Goal: Transaction & Acquisition: Book appointment/travel/reservation

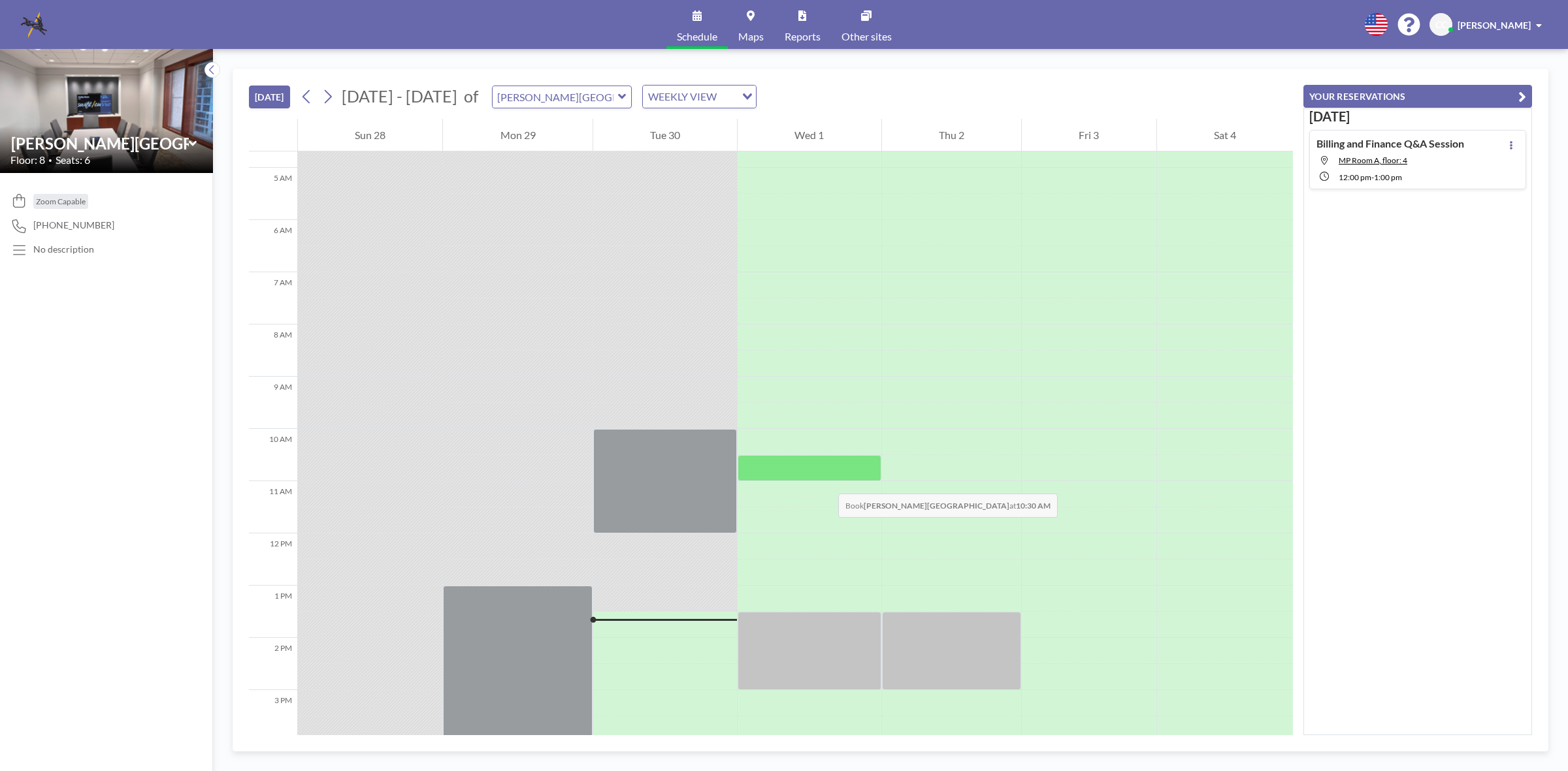
scroll to position [326, 0]
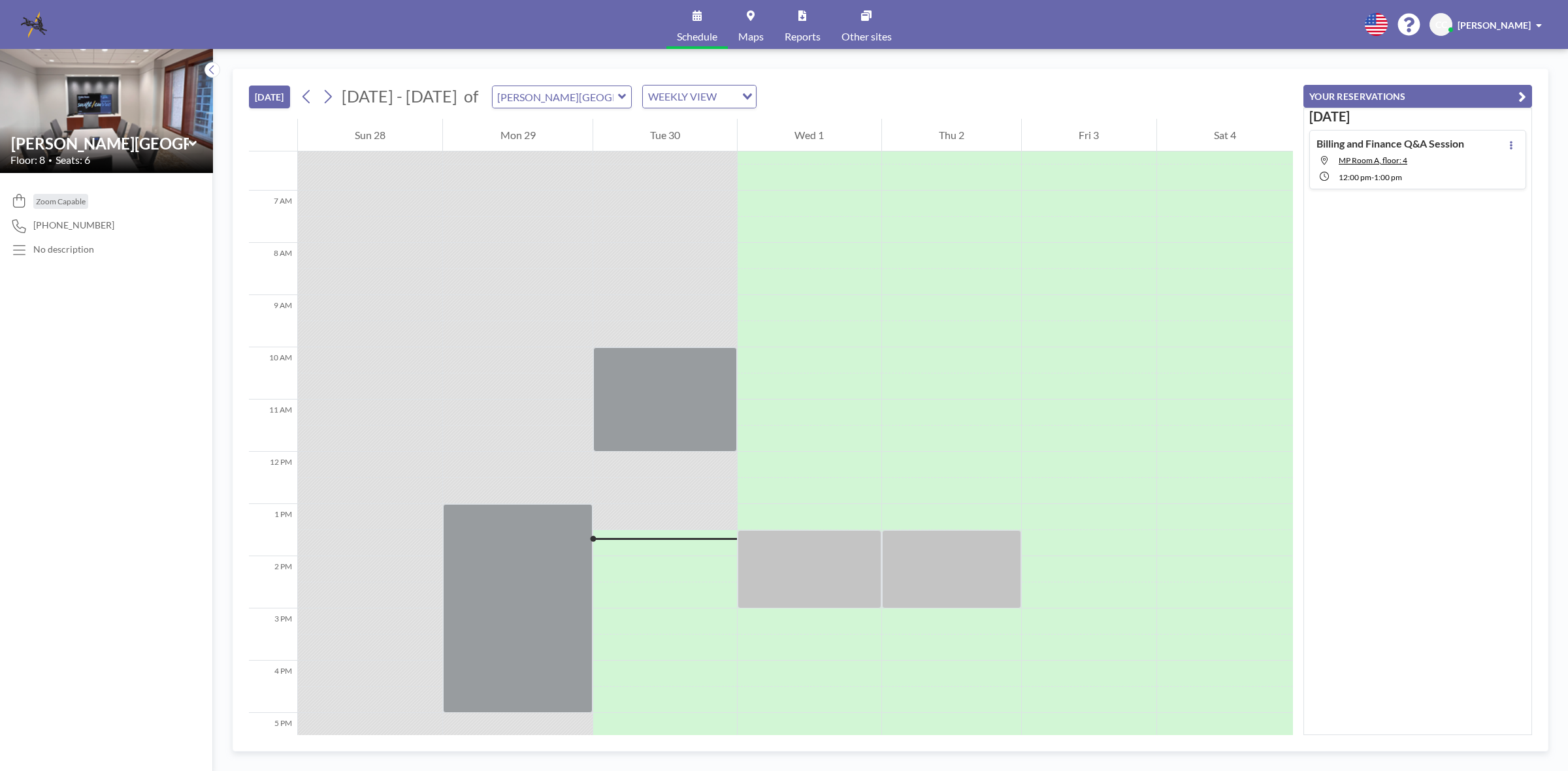
click at [618, 95] on icon at bounding box center [621, 96] width 8 height 13
type input "[GEOGRAPHIC_DATA]"
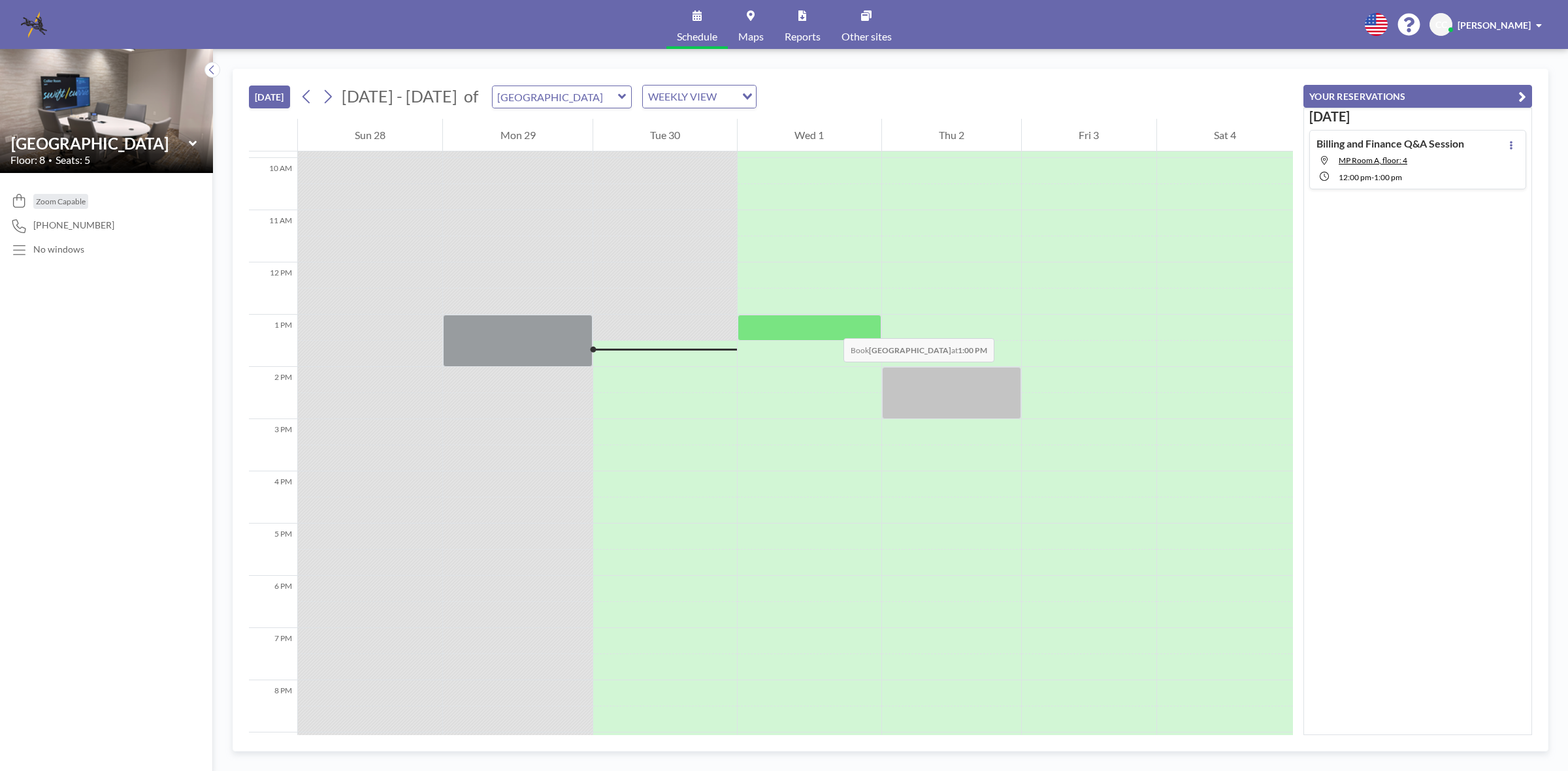
scroll to position [434, 0]
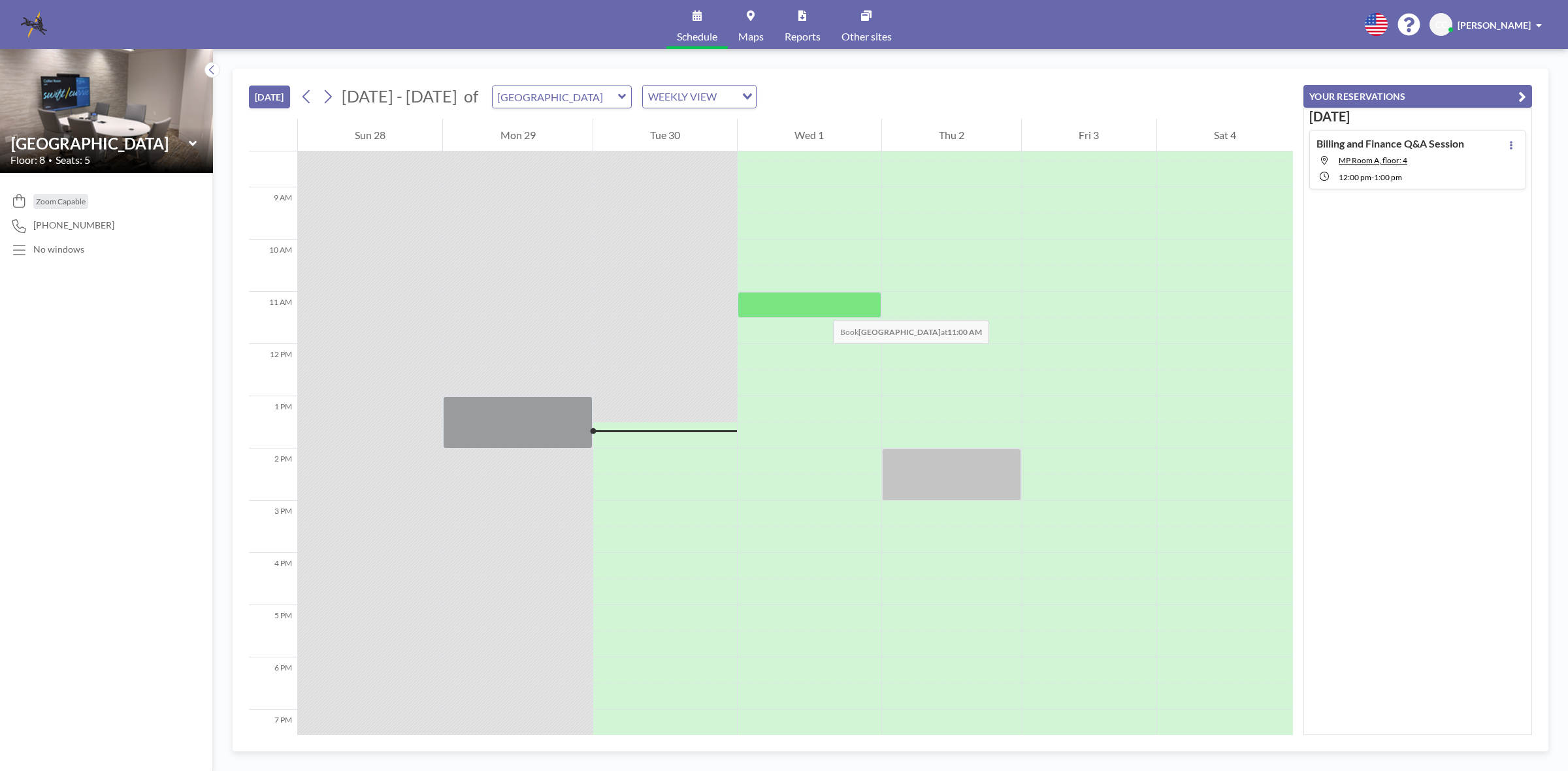
click at [820, 307] on div at bounding box center [809, 305] width 143 height 26
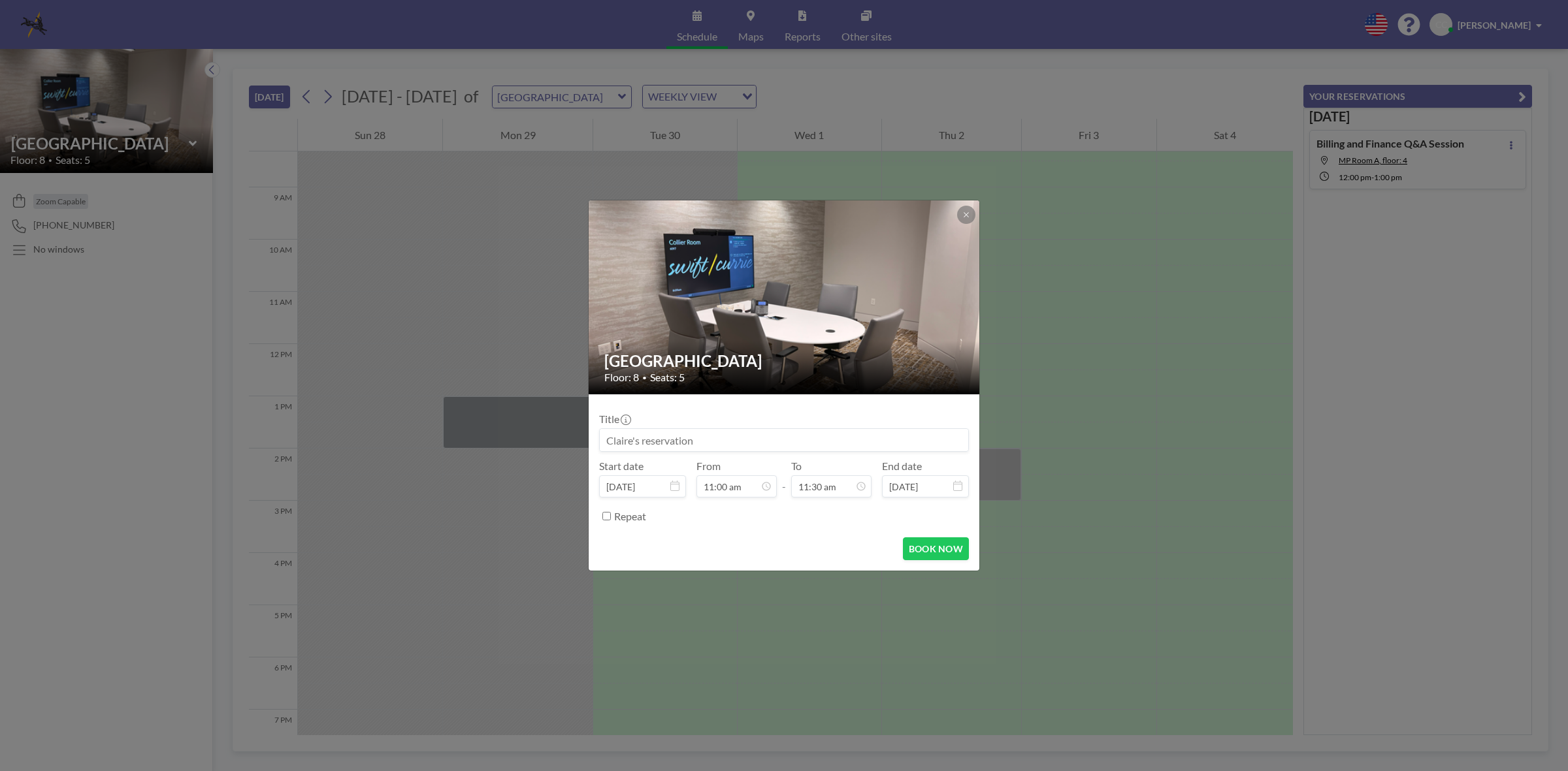
click at [713, 436] on input at bounding box center [784, 440] width 369 height 23
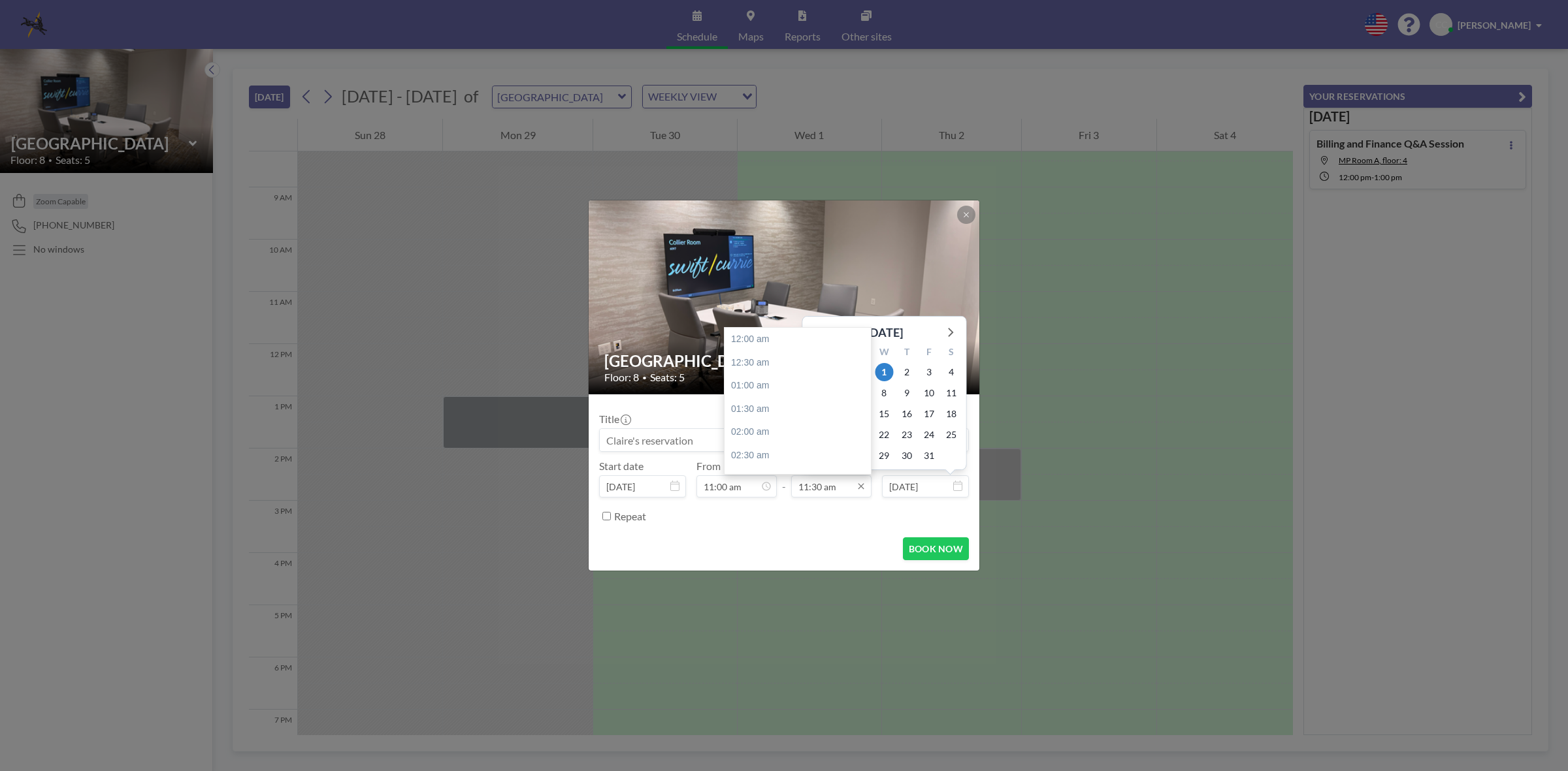
scroll to position [533, 0]
click at [844, 487] on input "11:30 am" at bounding box center [831, 487] width 81 height 23
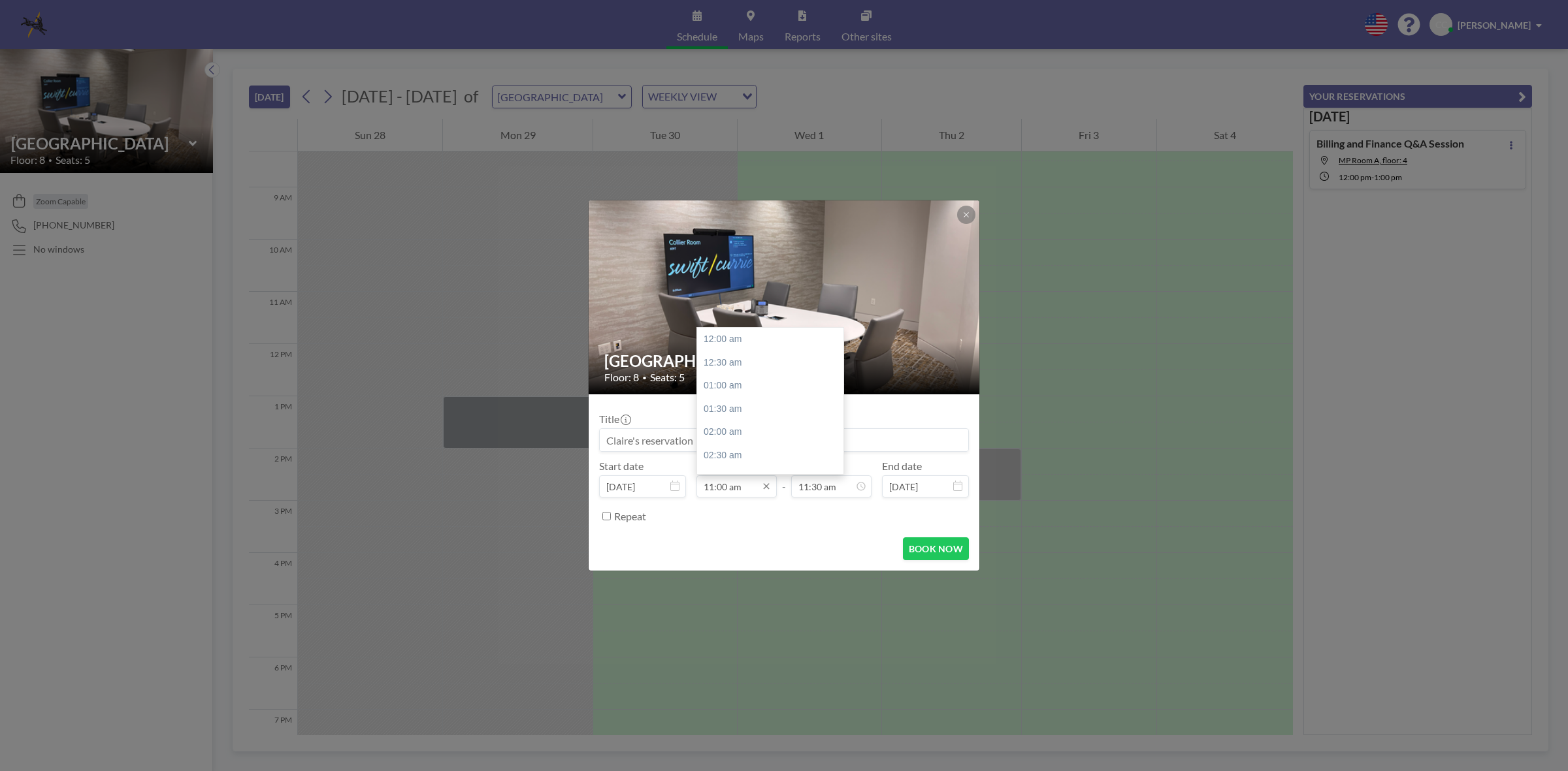
drag, startPoint x: 844, startPoint y: 487, endPoint x: 759, endPoint y: 477, distance: 85.6
click at [759, 477] on div "Start date [DATE] From 11:00 am 12:00 am 12:30 am 01:00 am 01:30 am 02:00 am 02…" at bounding box center [783, 478] width 369 height 38
type input "3"
click at [752, 553] on div "BOOK NOW" at bounding box center [783, 549] width 369 height 23
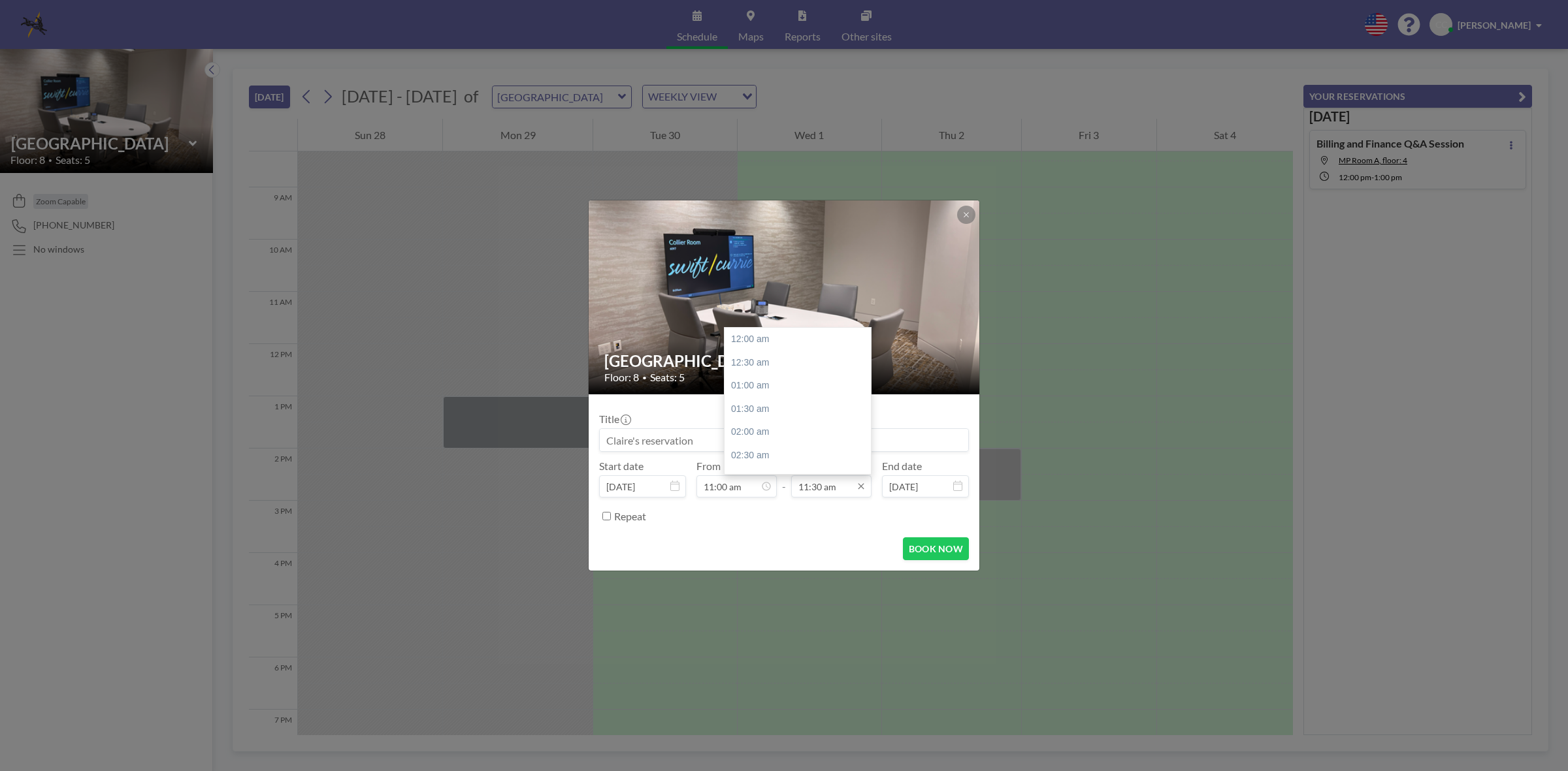
scroll to position [533, 0]
click at [835, 490] on input "11:30 am" at bounding box center [831, 487] width 81 height 23
click at [838, 488] on input "11:30 am" at bounding box center [831, 487] width 81 height 23
click at [764, 392] on div "04:00 pm" at bounding box center [801, 386] width 154 height 23
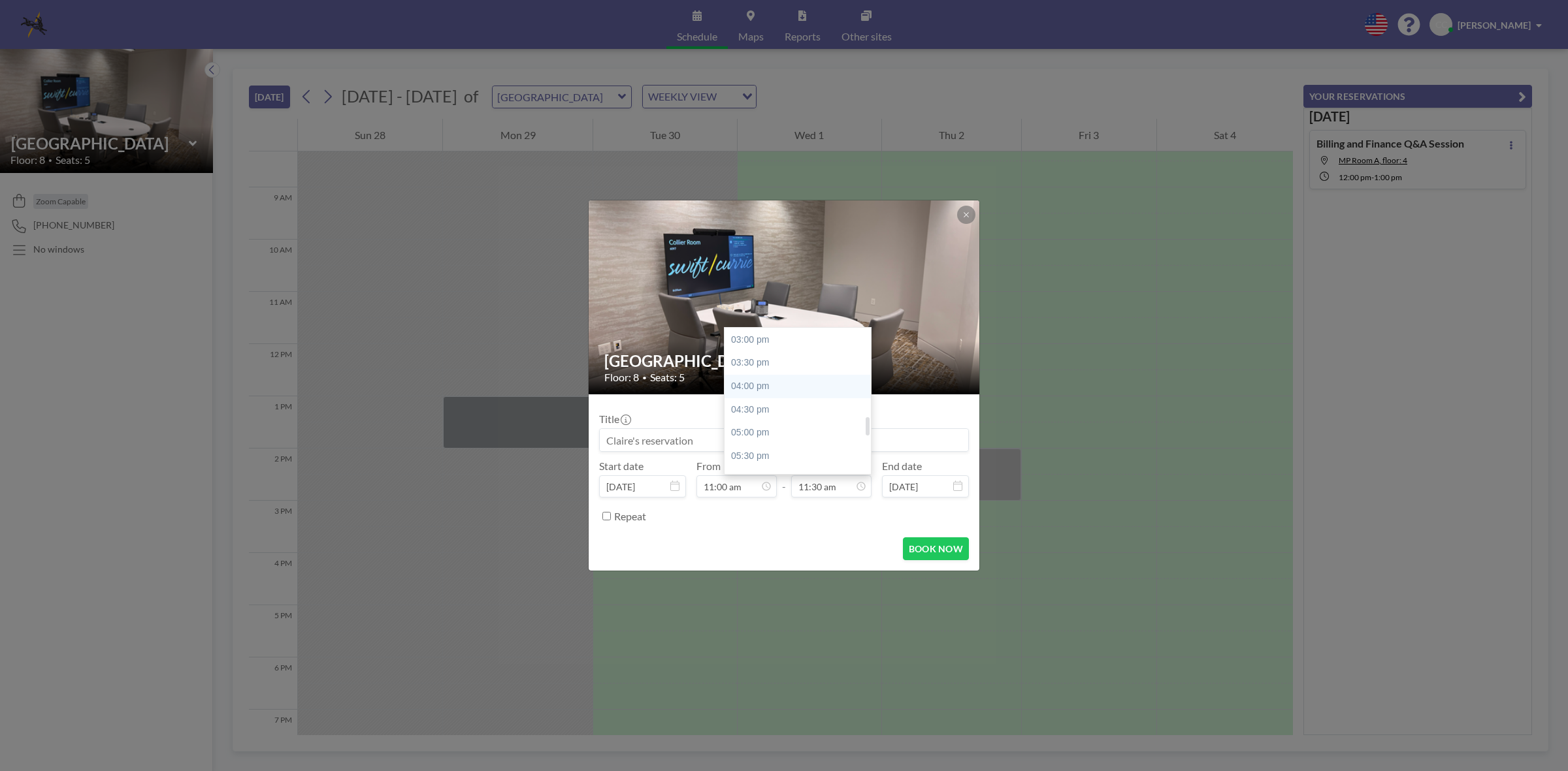
type input "04:00 pm"
click at [743, 443] on input at bounding box center [784, 440] width 369 height 23
drag, startPoint x: 743, startPoint y: 443, endPoint x: 500, endPoint y: 431, distance: 243.3
click at [500, 431] on div "[GEOGRAPHIC_DATA] Floor: 8 • Seats: 5 Title Start date [DATE] From 11:00 am - T…" at bounding box center [784, 385] width 1568 height 771
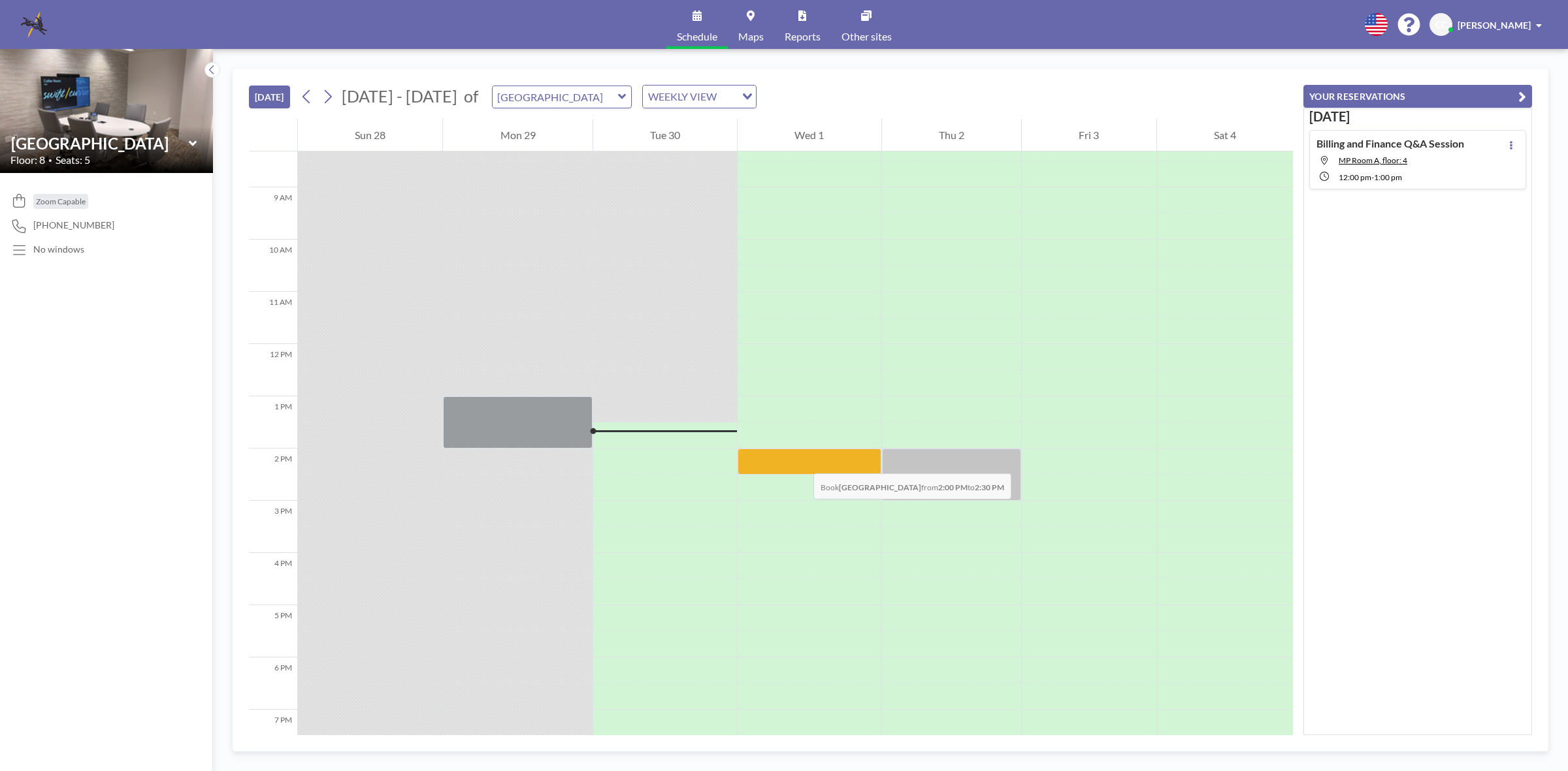
click at [801, 460] on div at bounding box center [809, 462] width 143 height 26
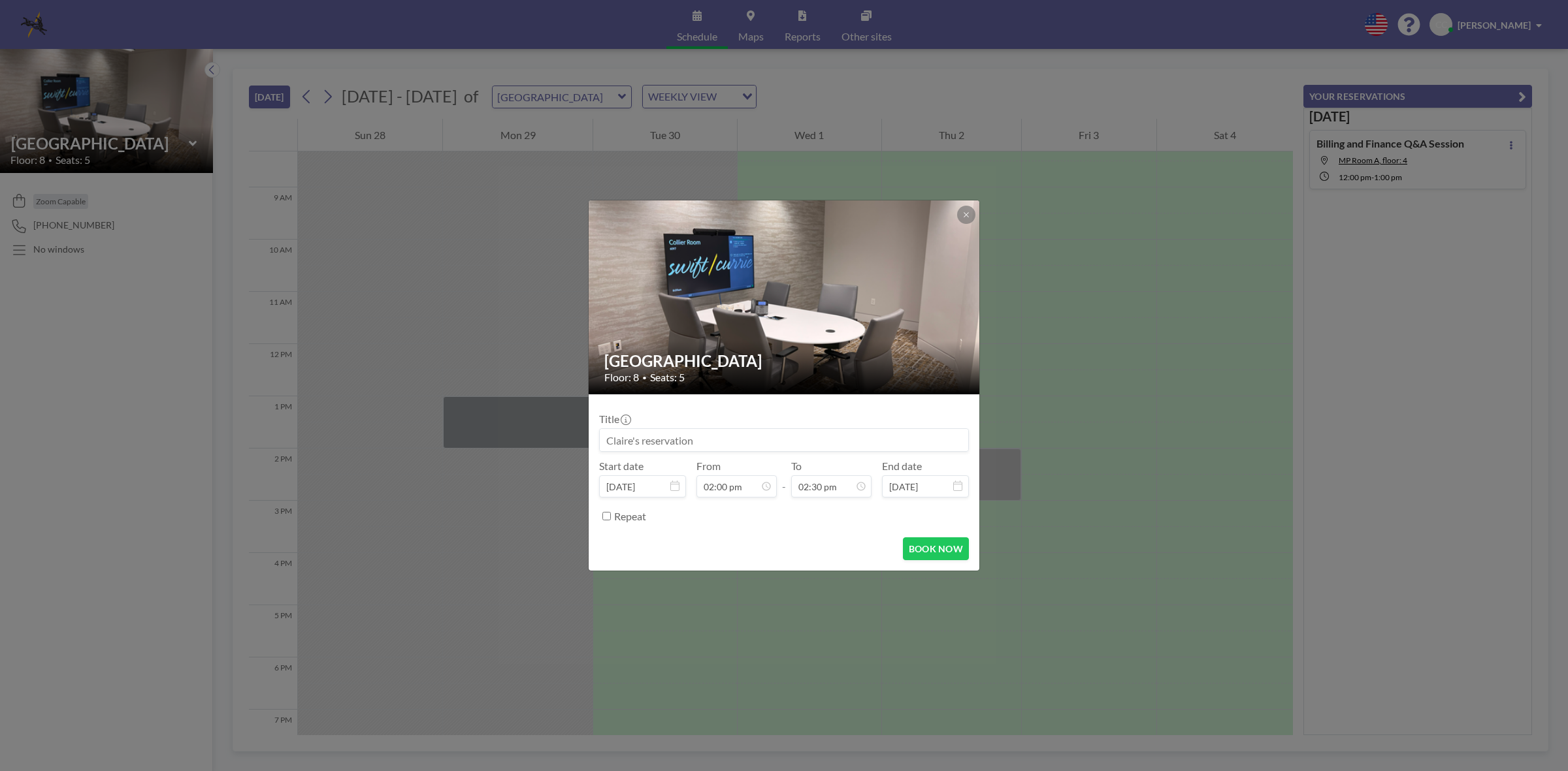
click at [748, 448] on input at bounding box center [784, 440] width 369 height 23
type input "[PERSON_NAME] Onboarding"
click at [740, 490] on input "02:00 pm" at bounding box center [737, 487] width 81 height 23
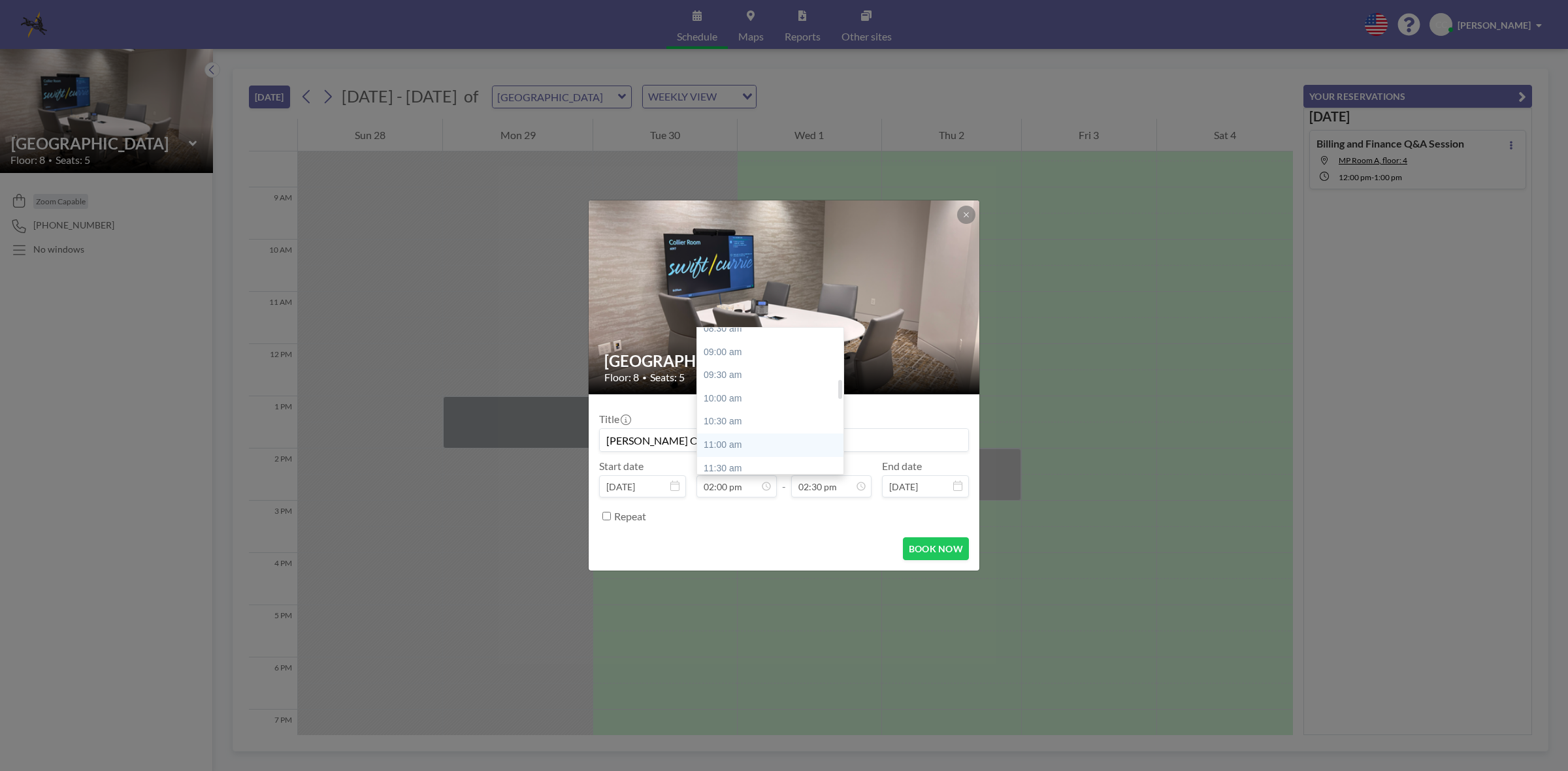
click at [740, 442] on div "11:00 am" at bounding box center [773, 445] width 154 height 23
type input "11:00 am"
click at [824, 494] on input "02:30 pm" at bounding box center [831, 487] width 81 height 23
click at [782, 408] on div "04:00 pm" at bounding box center [801, 410] width 154 height 23
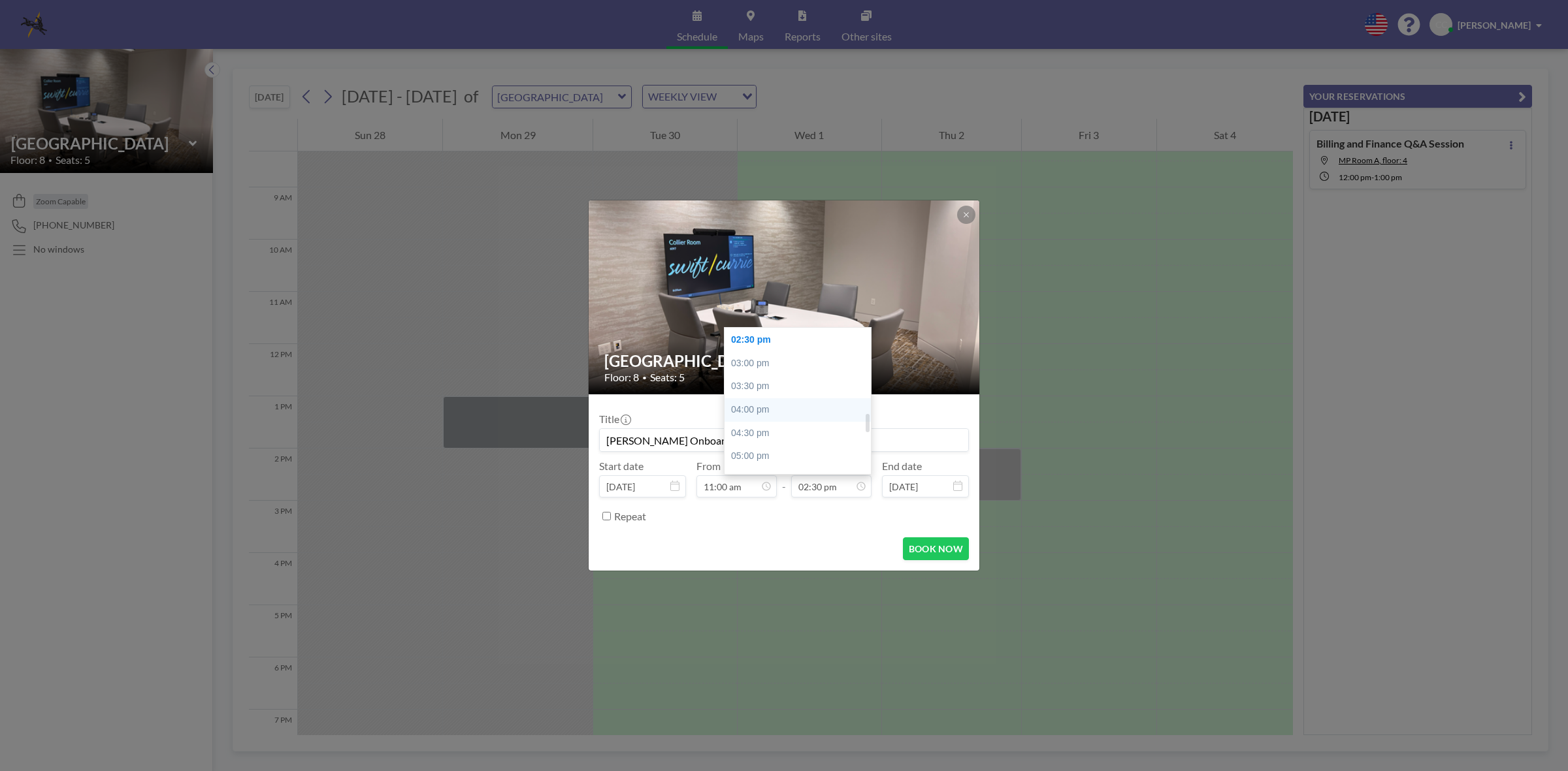
type input "04:00 pm"
click at [801, 548] on div "BOOK NOW" at bounding box center [783, 549] width 369 height 23
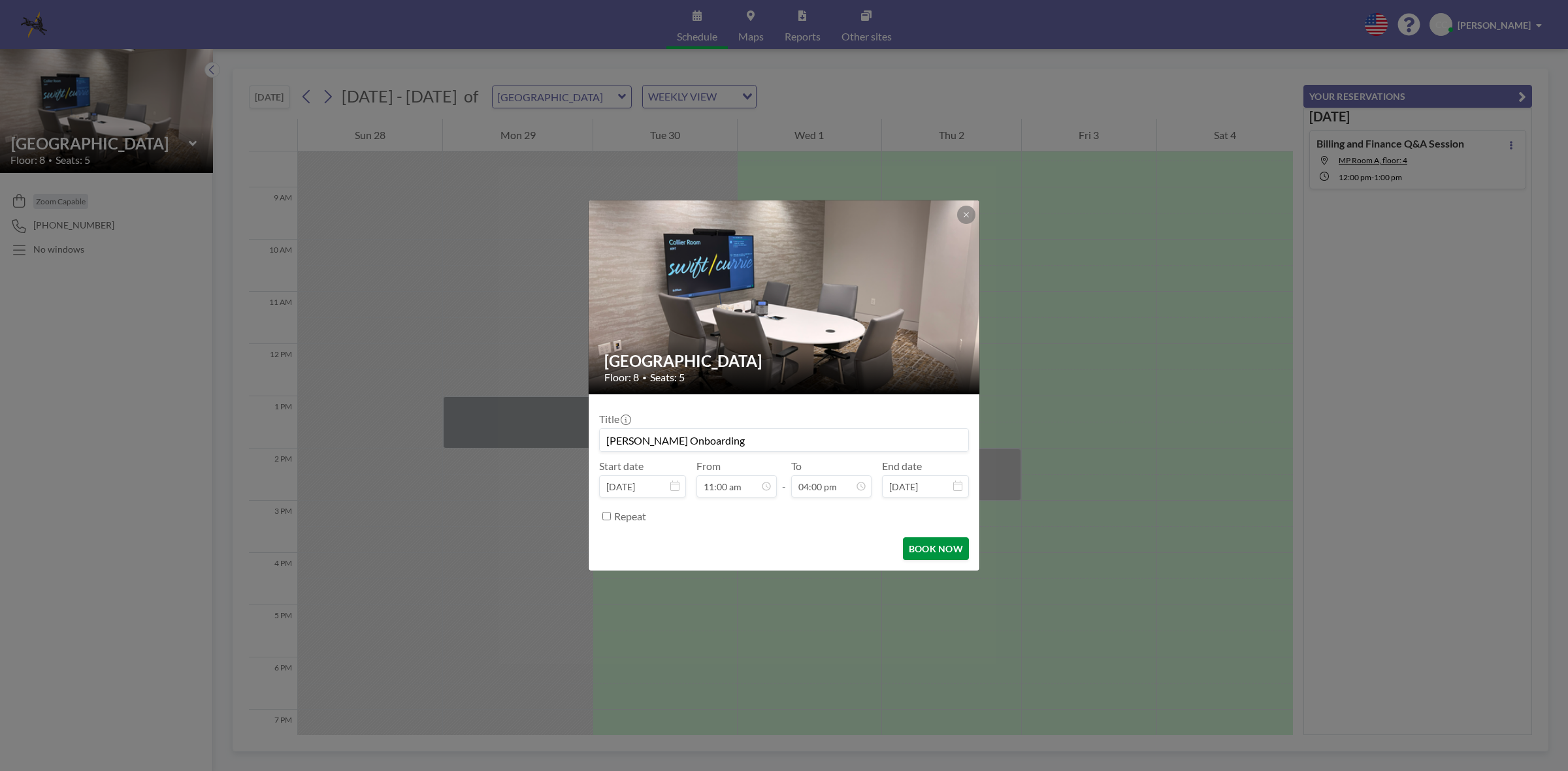
click at [956, 552] on button "BOOK NOW" at bounding box center [936, 549] width 66 height 23
